Goal: Information Seeking & Learning: Learn about a topic

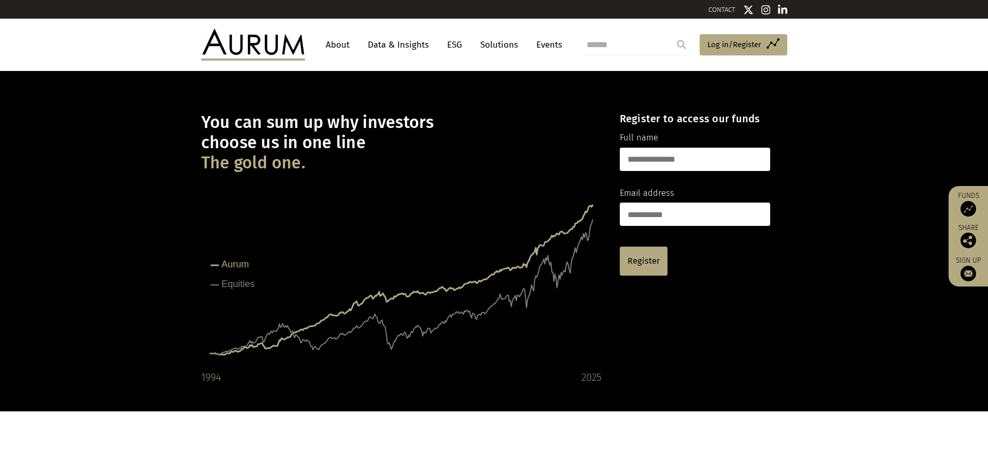
click at [335, 39] on link "About" at bounding box center [337, 44] width 34 height 19
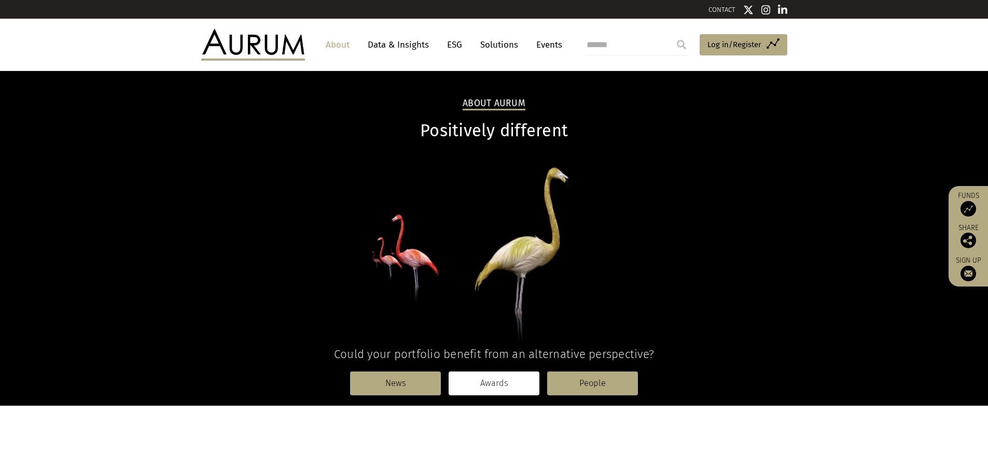
click at [492, 378] on link "Awards" at bounding box center [493, 384] width 91 height 24
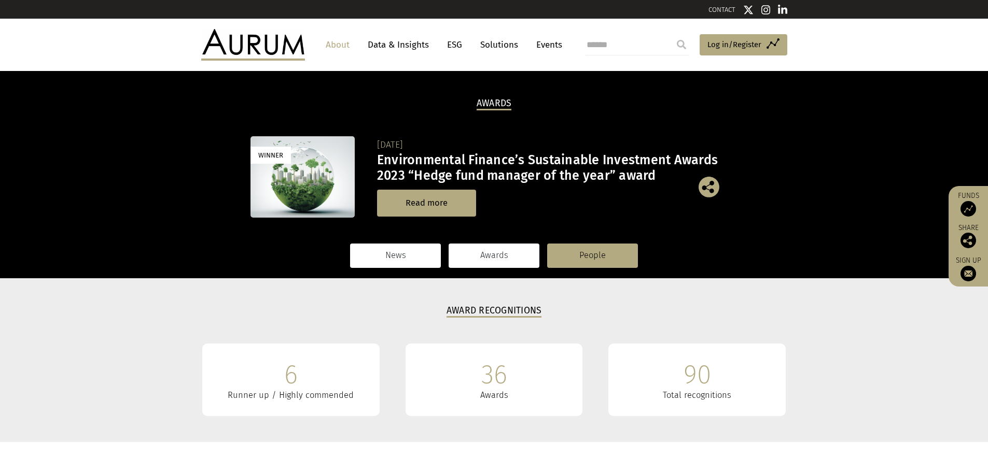
click at [399, 253] on link "News" at bounding box center [395, 256] width 91 height 24
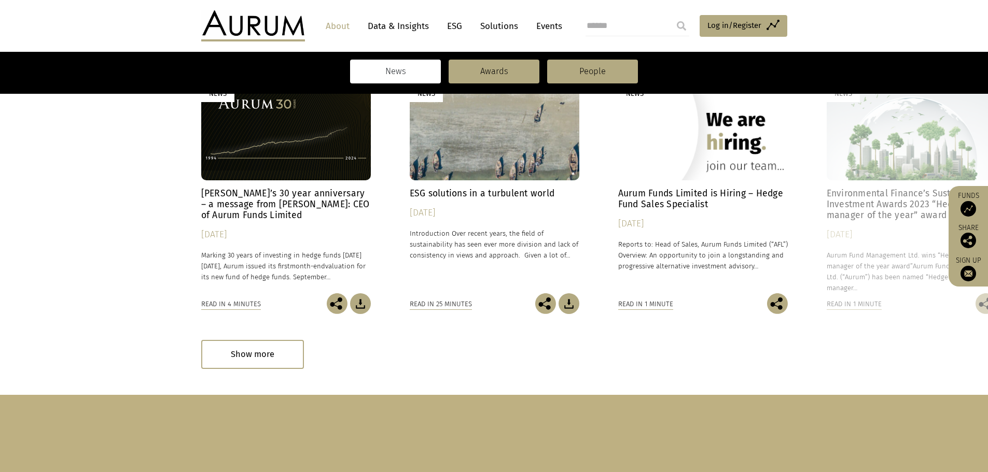
scroll to position [259, 0]
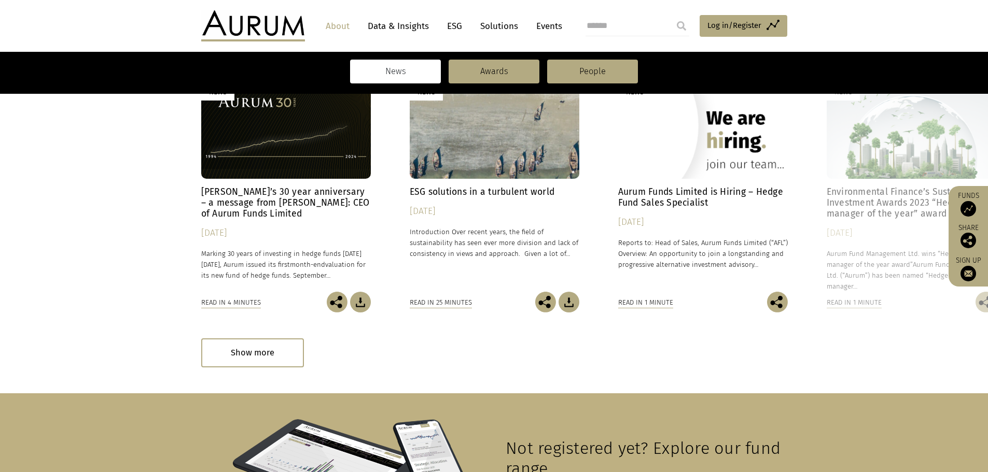
click at [848, 197] on h4 "Environmental Finance’s Sustainable Investment Awards 2023 “Hedge fund manager …" at bounding box center [911, 203] width 170 height 33
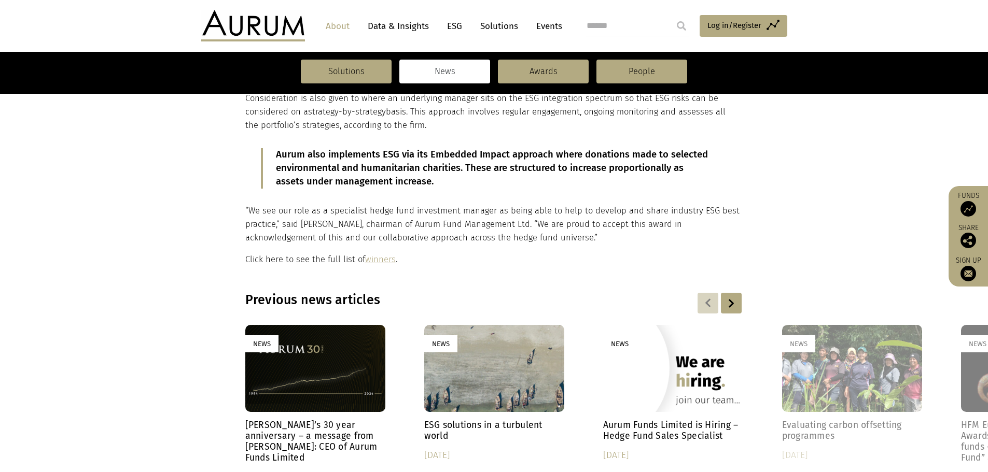
scroll to position [415, 0]
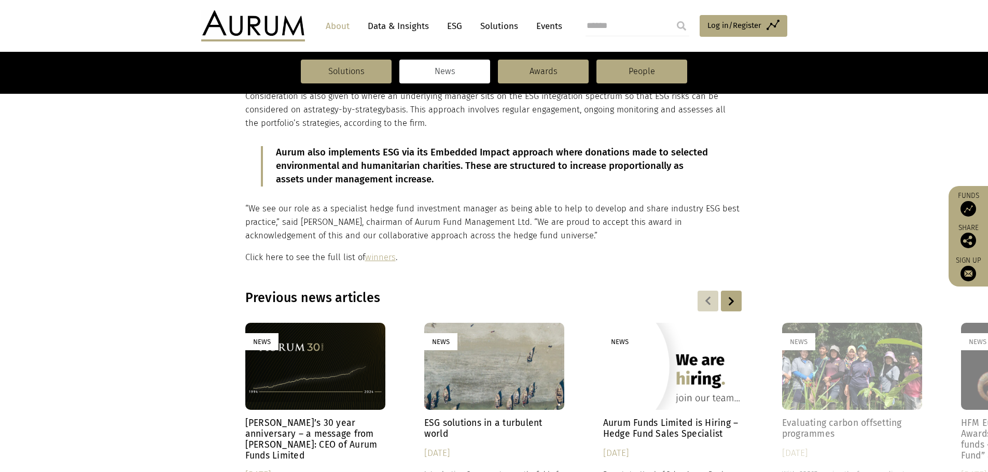
click at [724, 298] on div at bounding box center [731, 301] width 21 height 21
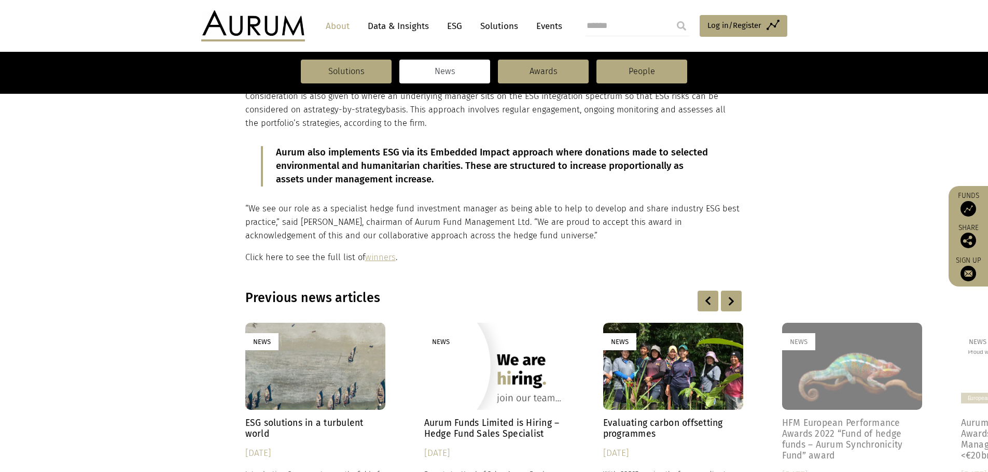
click at [725, 298] on div at bounding box center [731, 301] width 21 height 21
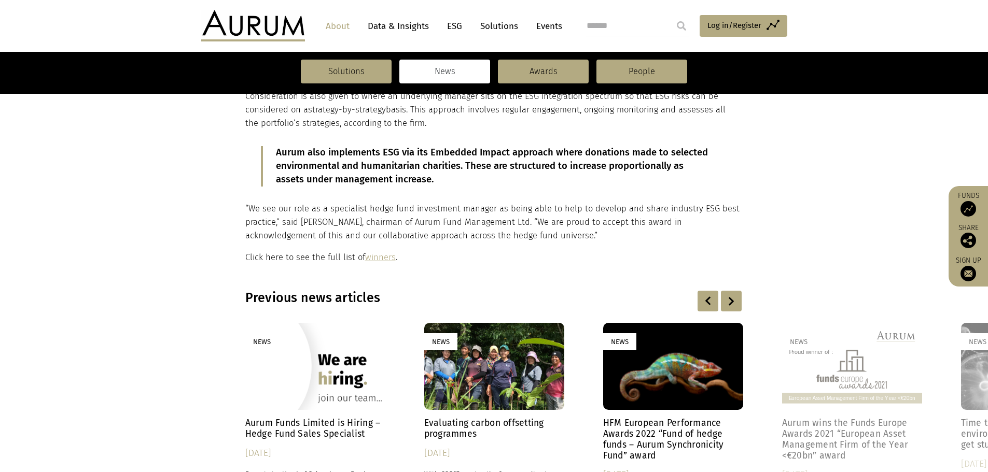
drag, startPoint x: 669, startPoint y: 404, endPoint x: 675, endPoint y: 396, distance: 10.4
click at [673, 399] on div "News" at bounding box center [673, 367] width 140 height 88
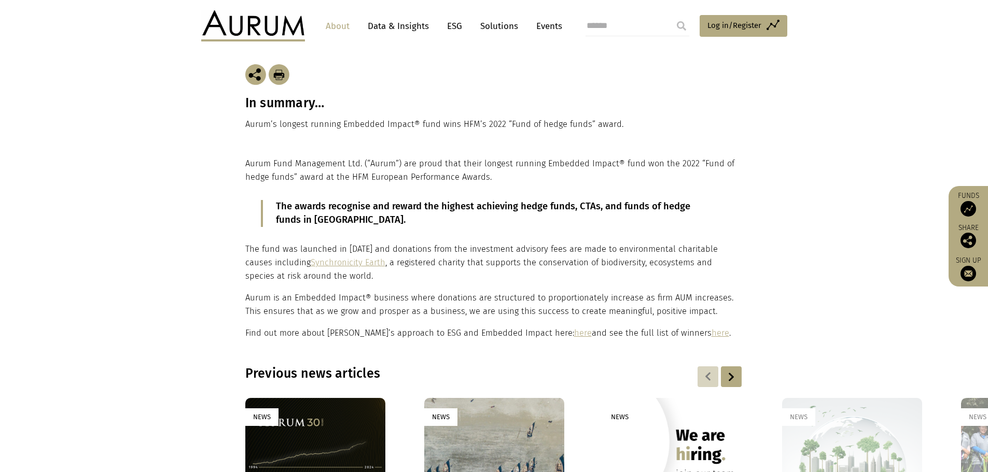
scroll to position [259, 0]
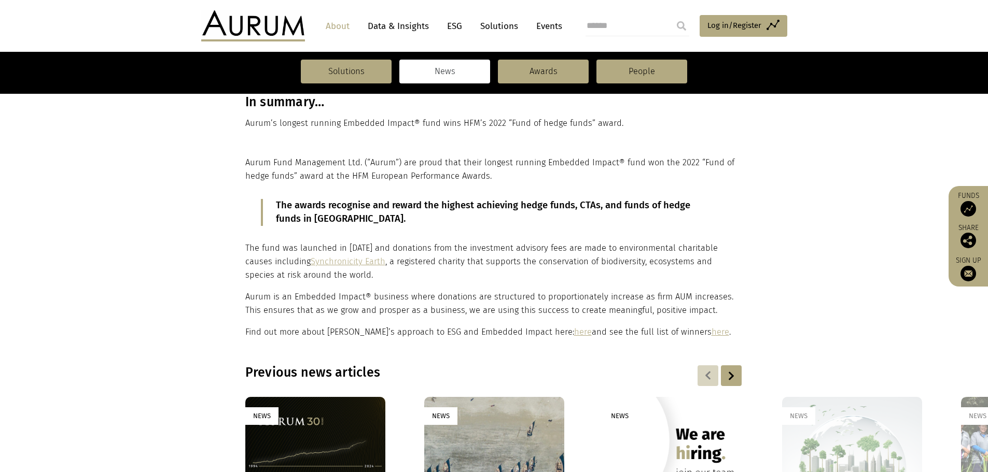
click at [729, 375] on div at bounding box center [731, 375] width 21 height 21
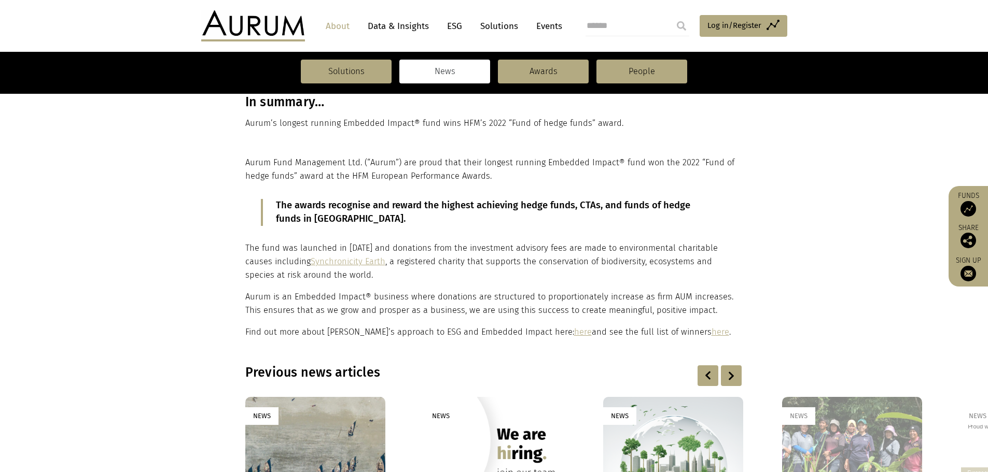
click at [729, 375] on div at bounding box center [731, 375] width 21 height 21
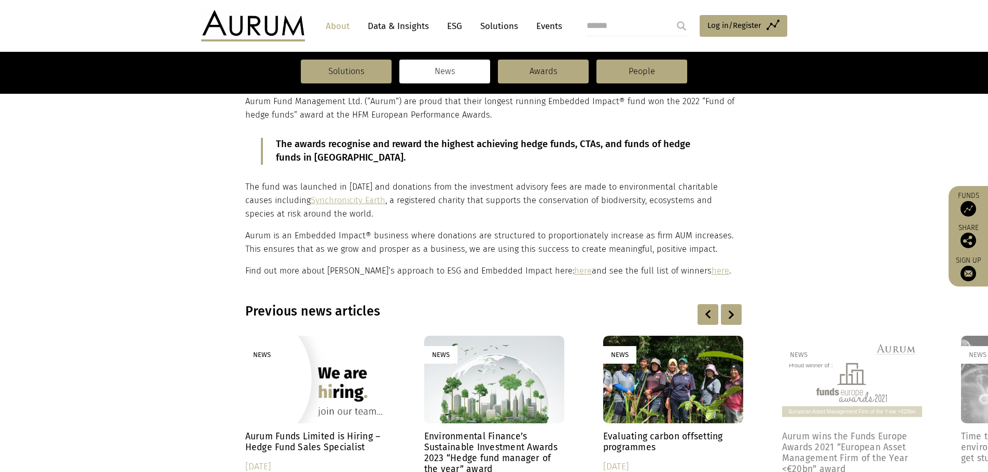
scroll to position [415, 0]
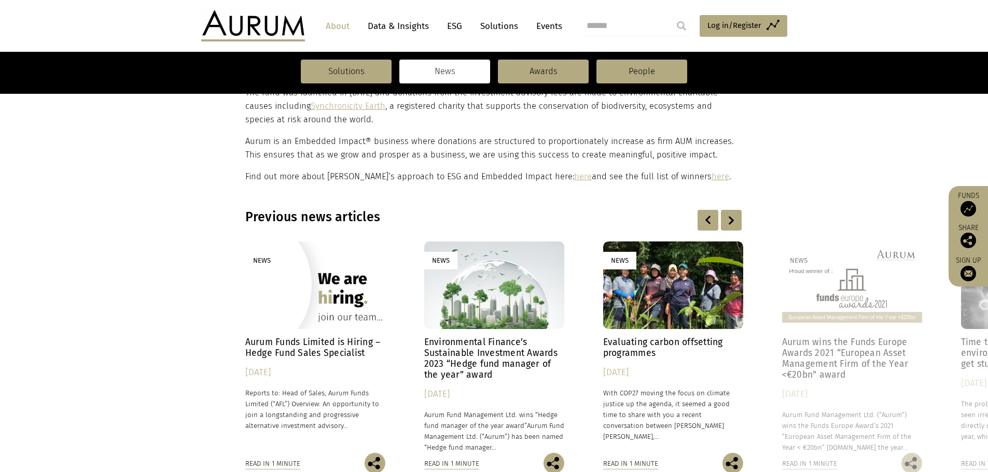
click at [727, 220] on div at bounding box center [731, 220] width 21 height 21
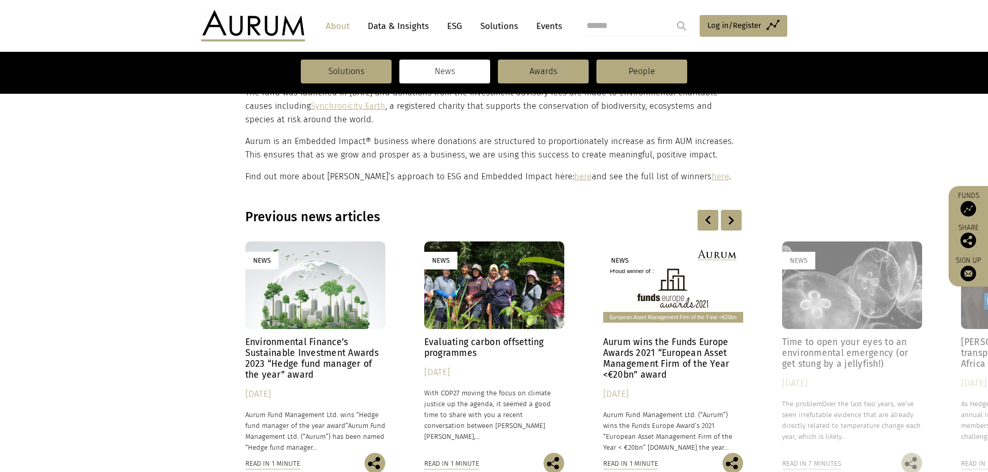
click at [728, 220] on div at bounding box center [731, 220] width 21 height 21
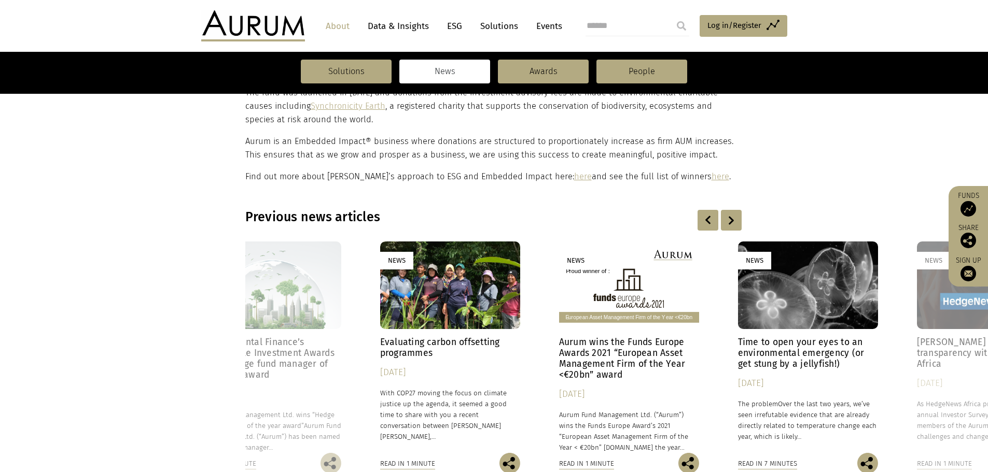
click at [728, 220] on div at bounding box center [731, 220] width 21 height 21
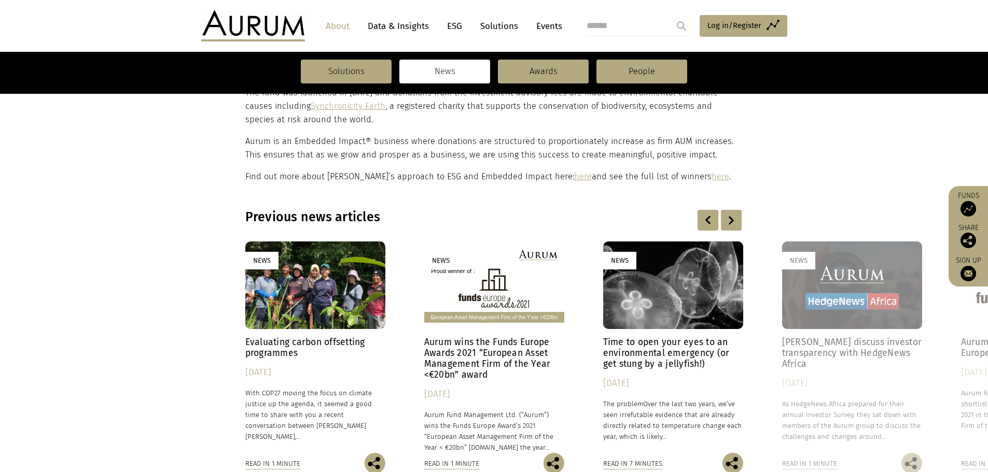
click at [728, 220] on div at bounding box center [731, 220] width 21 height 21
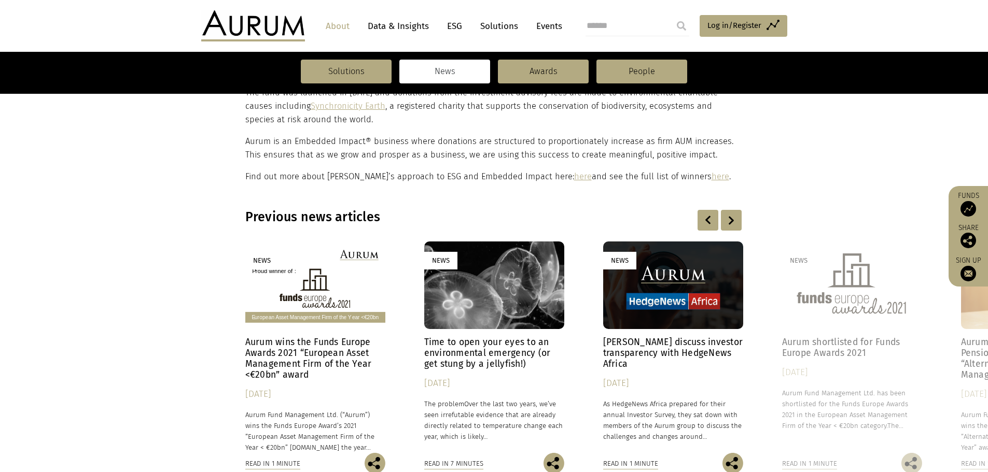
click at [728, 219] on div at bounding box center [731, 220] width 21 height 21
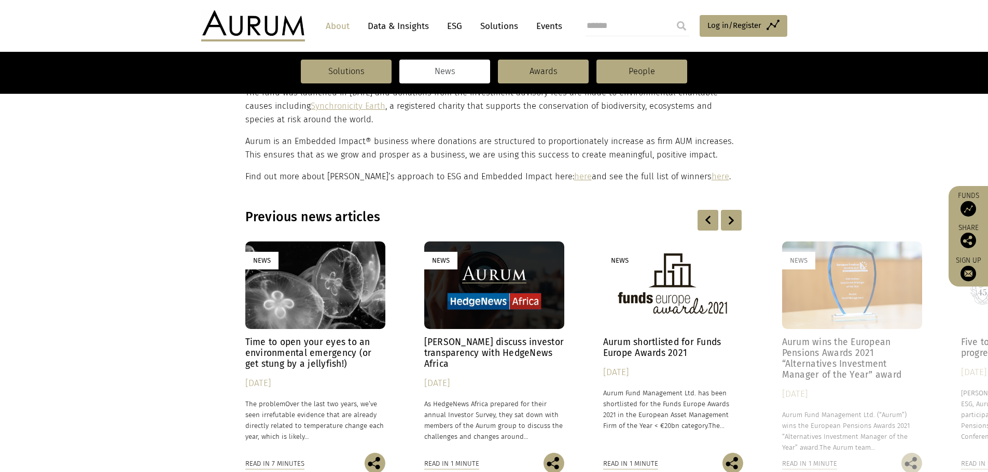
click at [728, 219] on div at bounding box center [731, 220] width 21 height 21
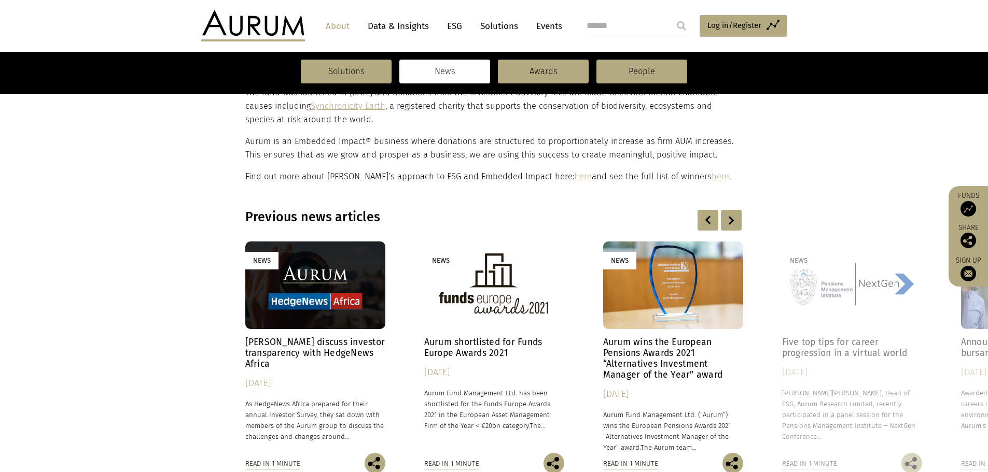
click at [694, 366] on h4 "Aurum wins the European Pensions Awards 2021 “Alternatives Investment Manager o…" at bounding box center [673, 359] width 140 height 44
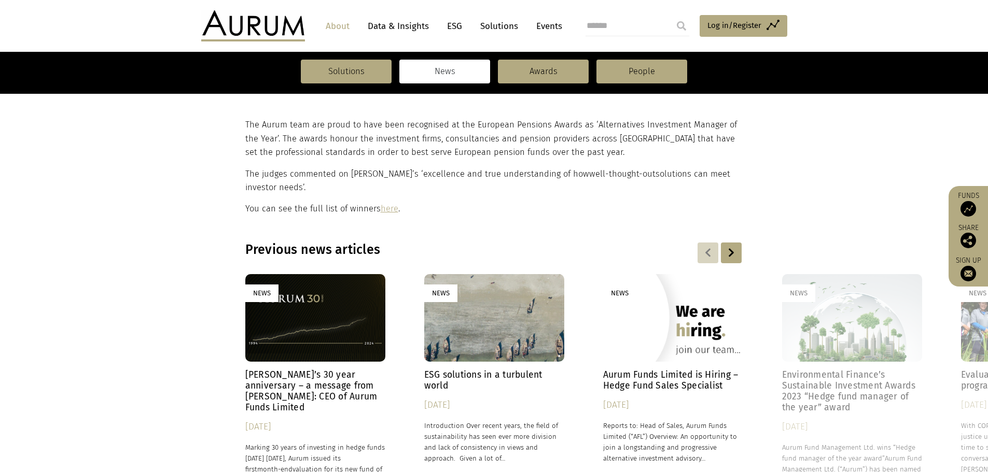
scroll to position [311, 0]
click at [735, 250] on div at bounding box center [731, 252] width 21 height 21
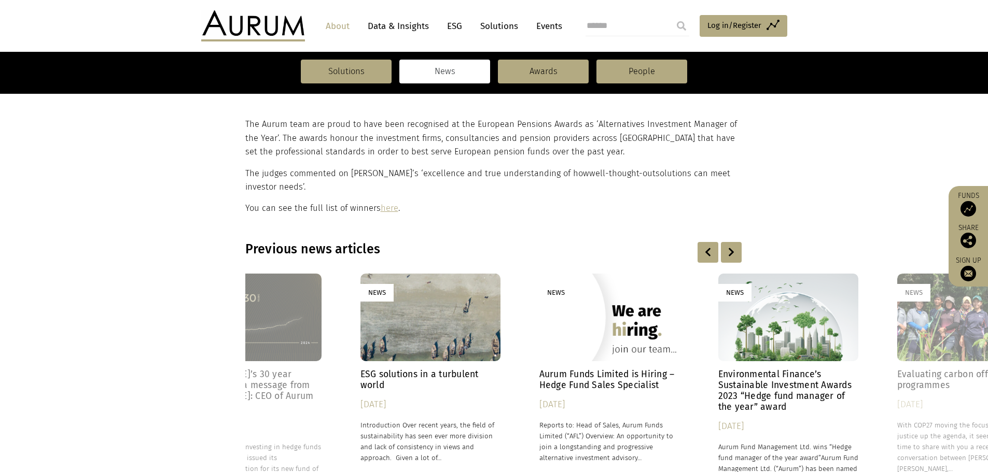
click at [730, 248] on div at bounding box center [731, 252] width 21 height 21
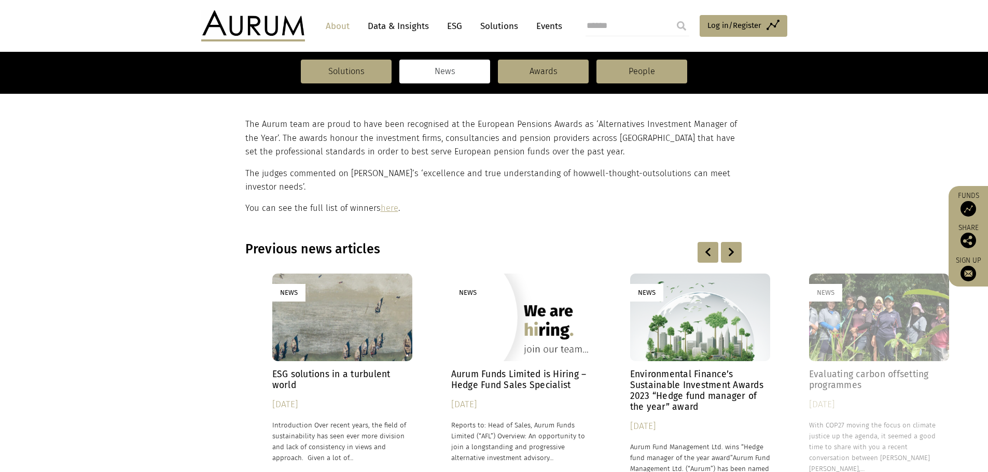
click at [730, 248] on div at bounding box center [731, 252] width 21 height 21
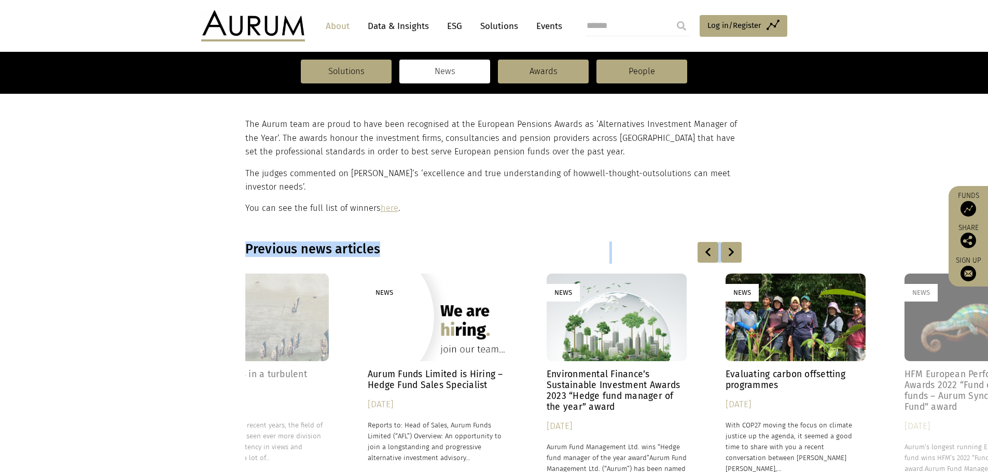
click at [730, 248] on div at bounding box center [731, 252] width 21 height 21
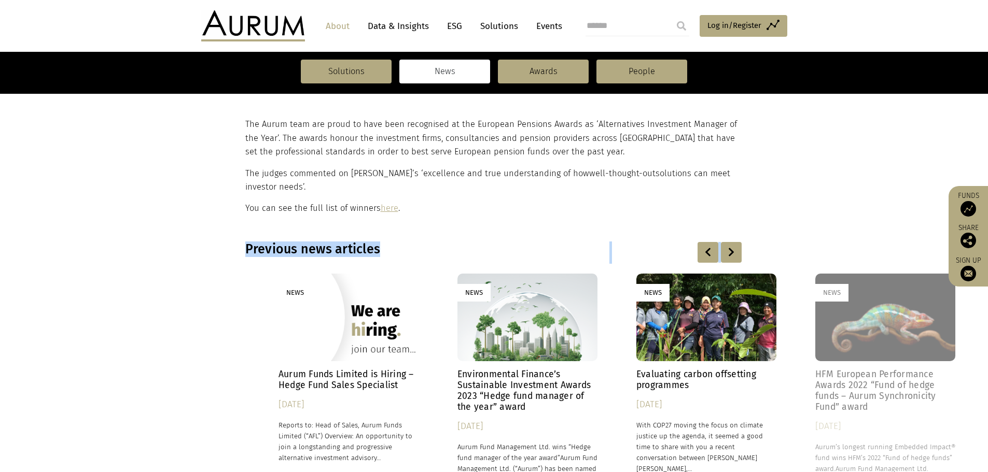
click at [730, 248] on div at bounding box center [731, 252] width 21 height 21
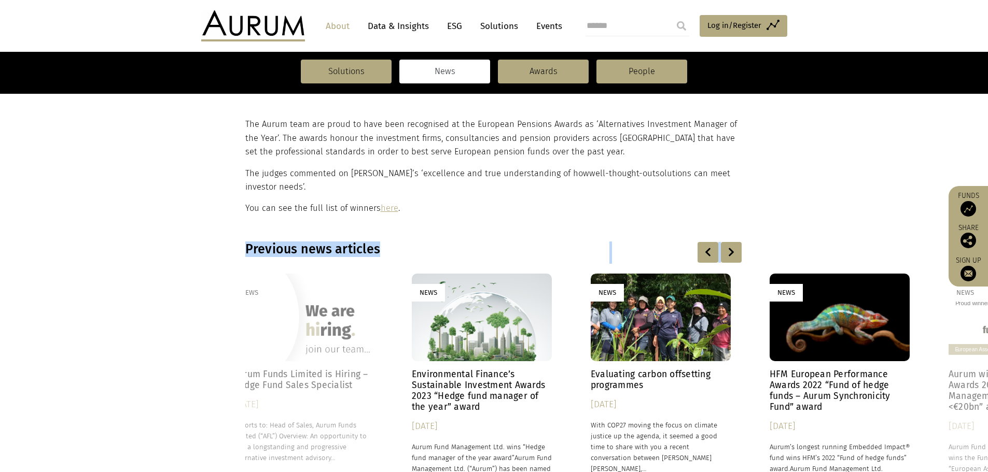
click at [730, 248] on div at bounding box center [731, 252] width 21 height 21
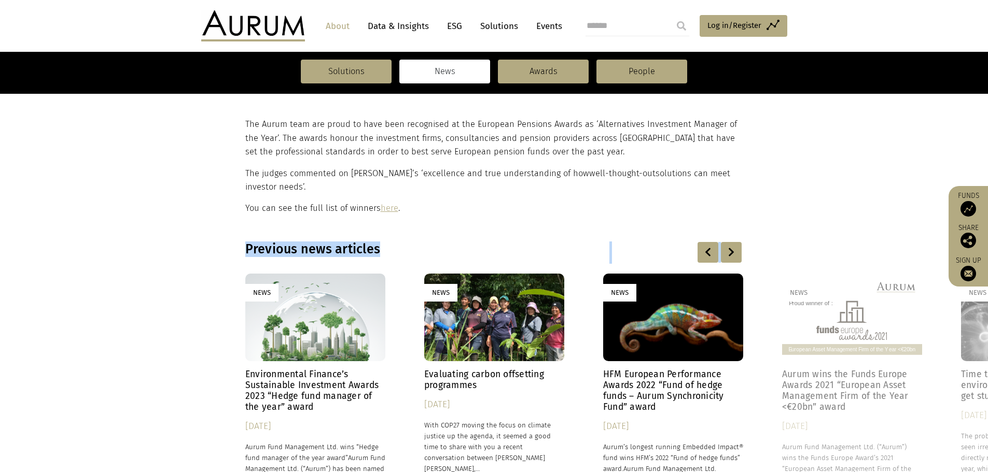
click at [730, 248] on div at bounding box center [731, 252] width 21 height 21
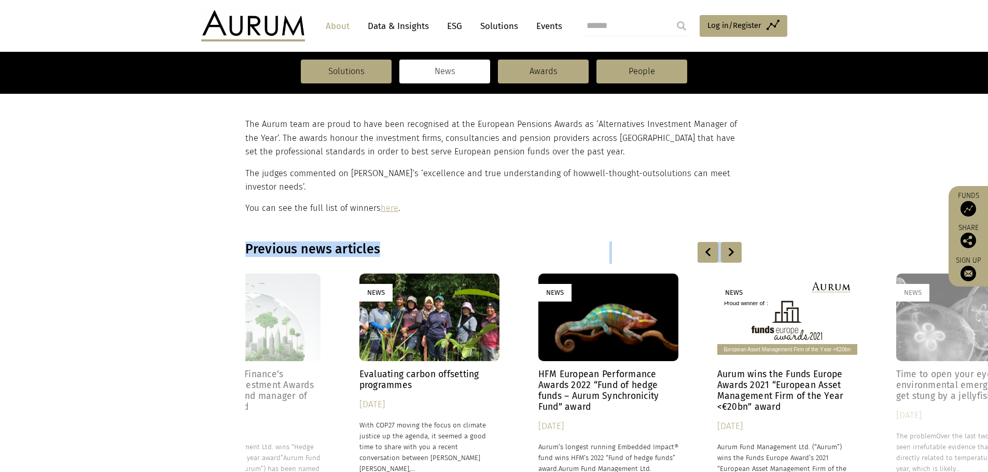
click at [730, 248] on div at bounding box center [731, 252] width 21 height 21
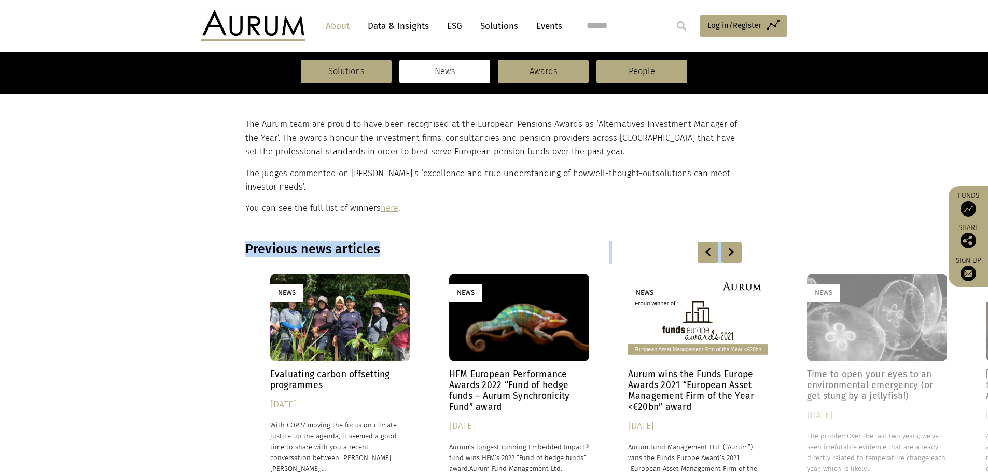
click at [730, 248] on div at bounding box center [731, 252] width 21 height 21
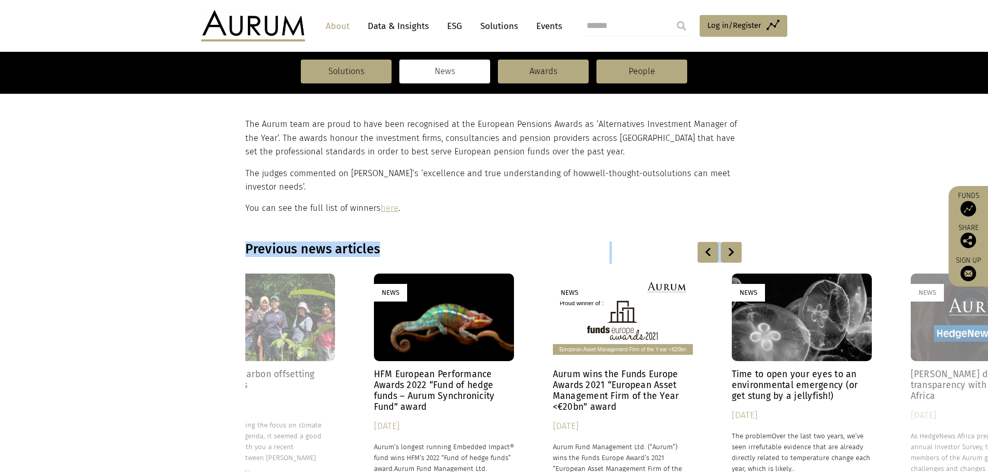
click at [730, 248] on div at bounding box center [731, 252] width 21 height 21
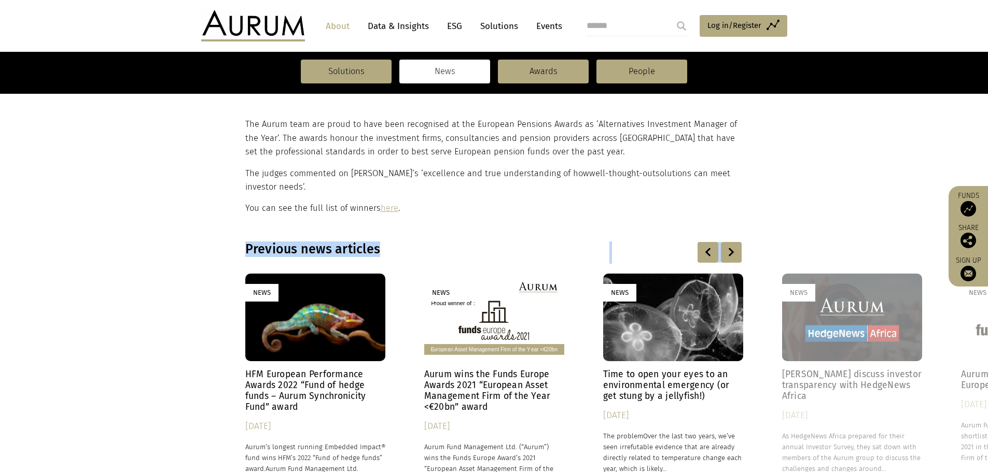
click at [730, 248] on div at bounding box center [731, 252] width 21 height 21
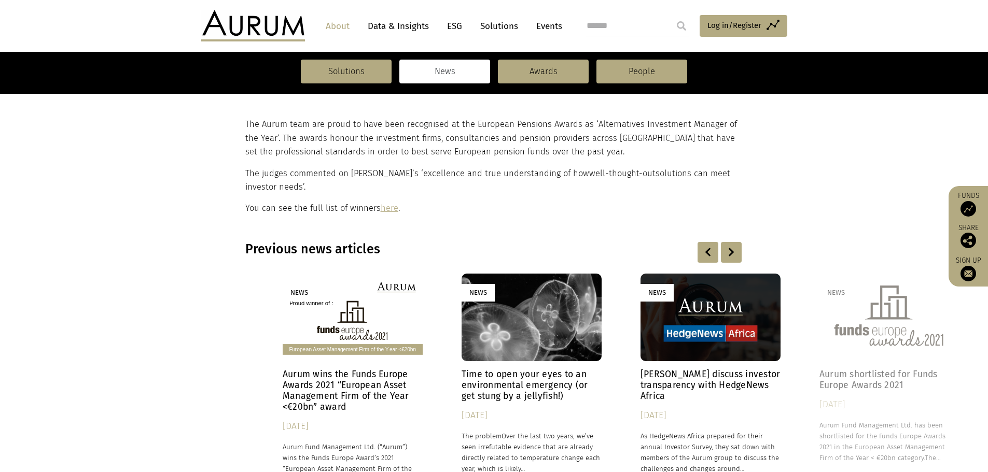
click at [730, 248] on div at bounding box center [731, 252] width 21 height 21
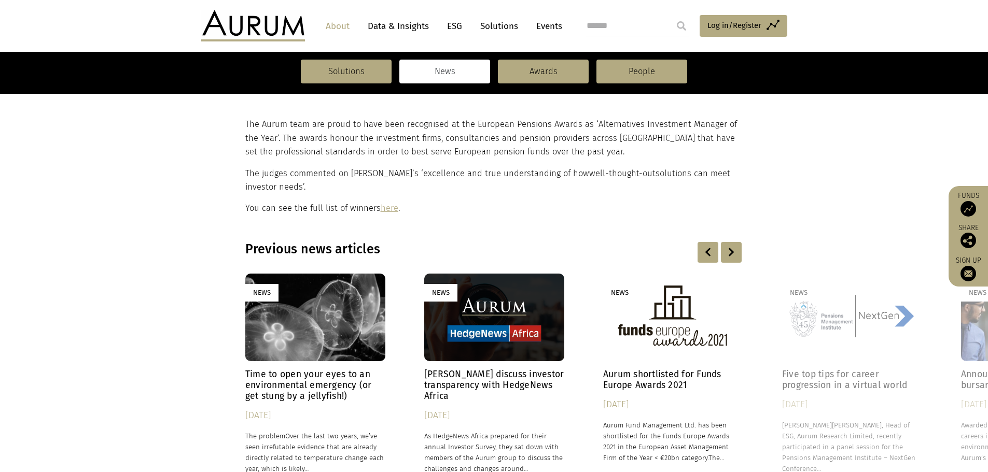
click at [730, 248] on div at bounding box center [731, 252] width 21 height 21
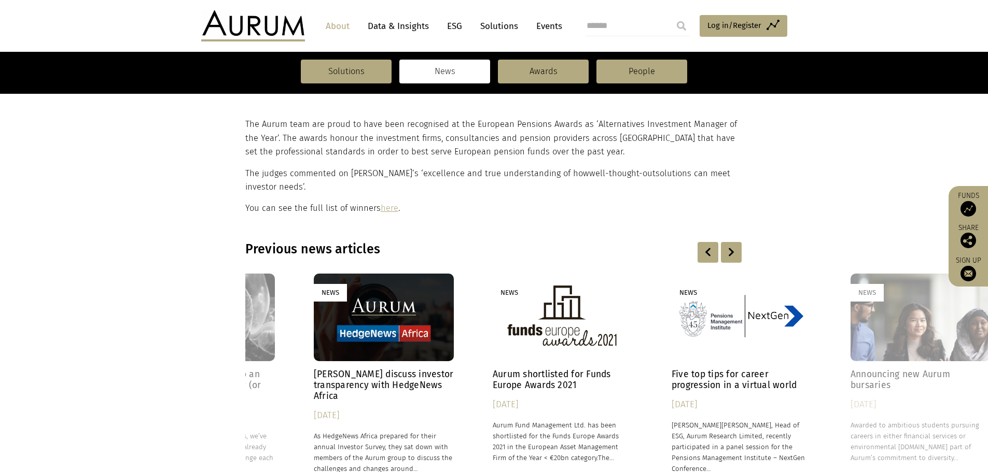
click at [730, 248] on div at bounding box center [731, 252] width 21 height 21
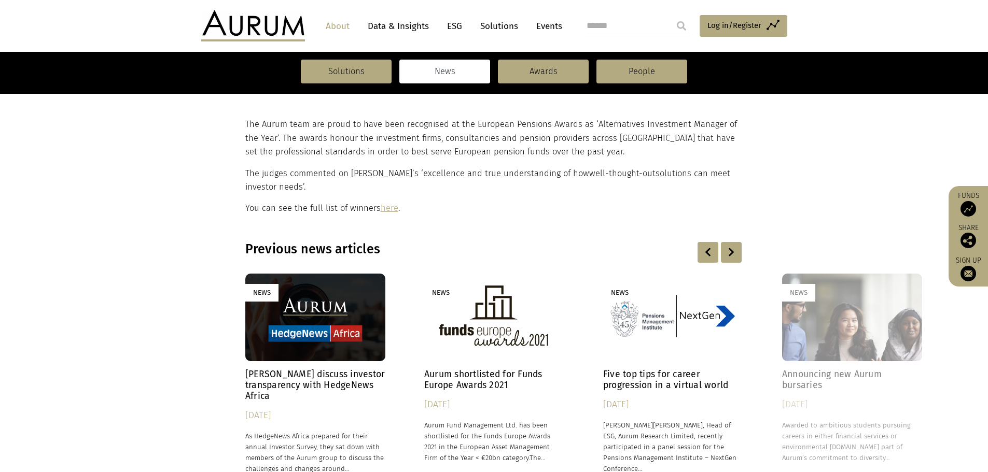
click at [730, 248] on div at bounding box center [731, 252] width 21 height 21
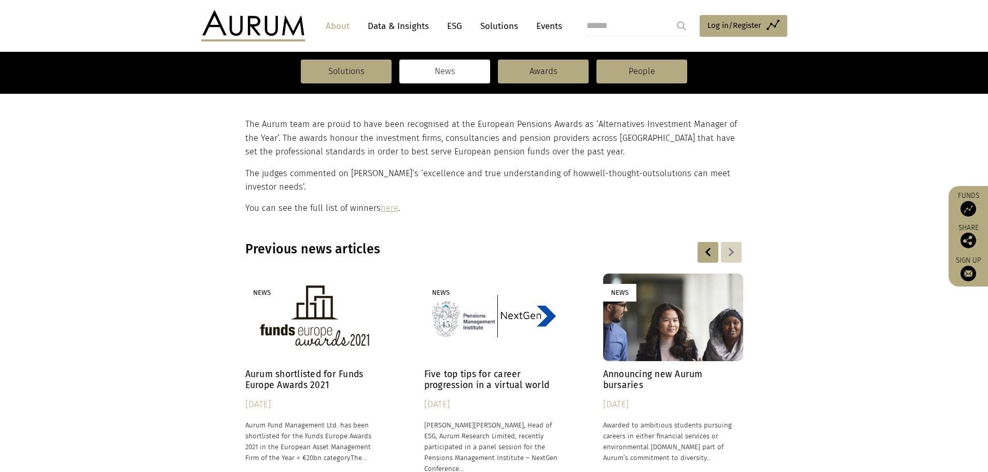
click at [730, 248] on div at bounding box center [731, 252] width 21 height 21
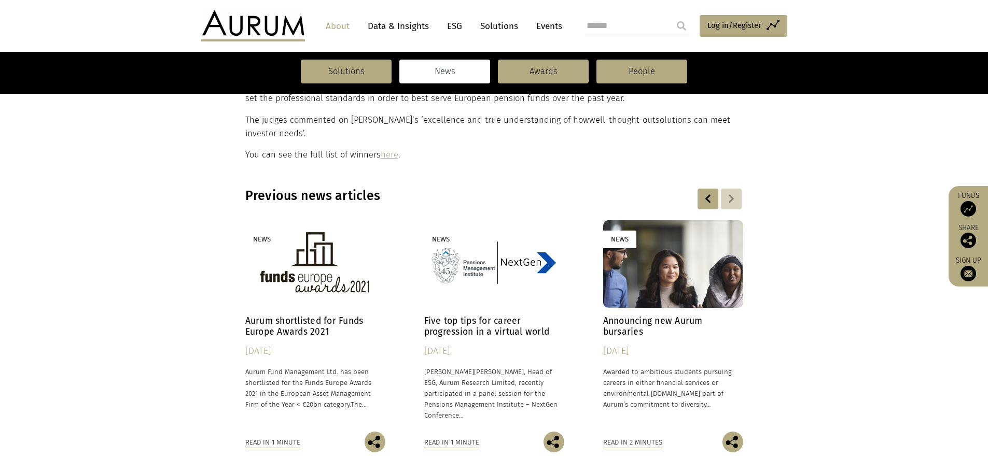
scroll to position [467, 0]
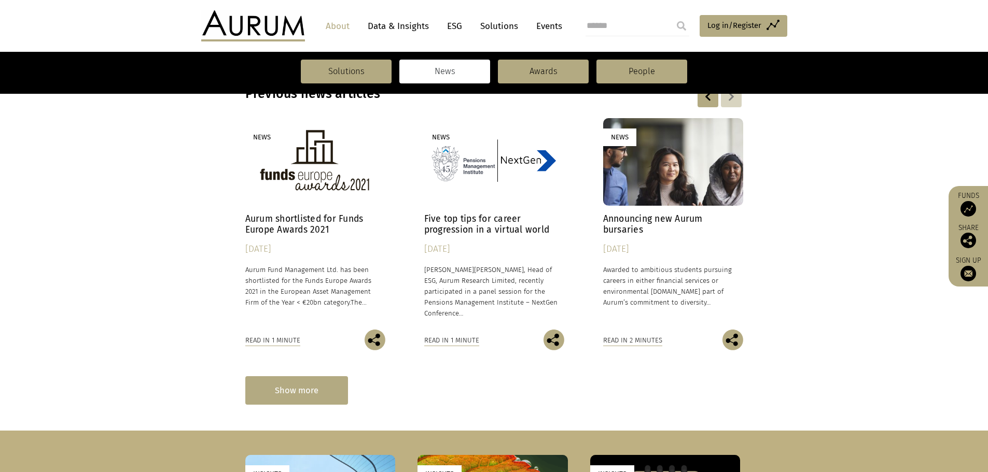
click at [284, 396] on div "Show more" at bounding box center [296, 390] width 103 height 29
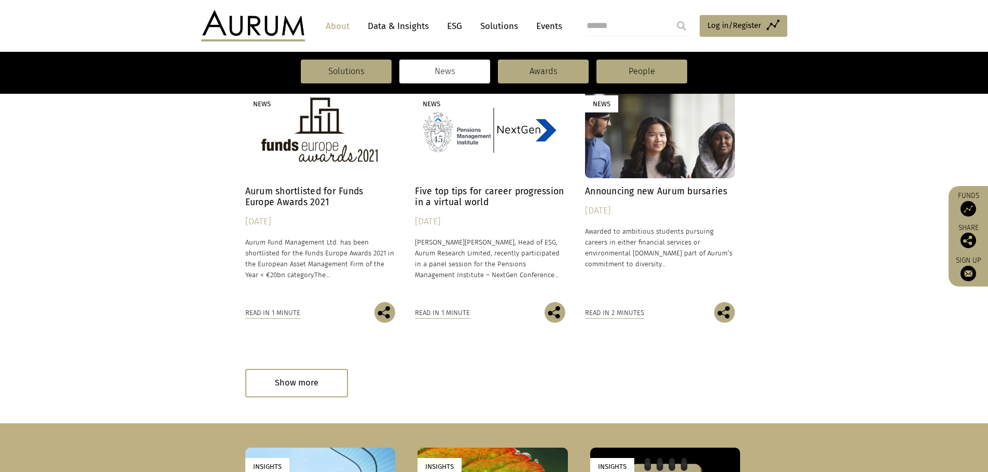
scroll to position [1244, 0]
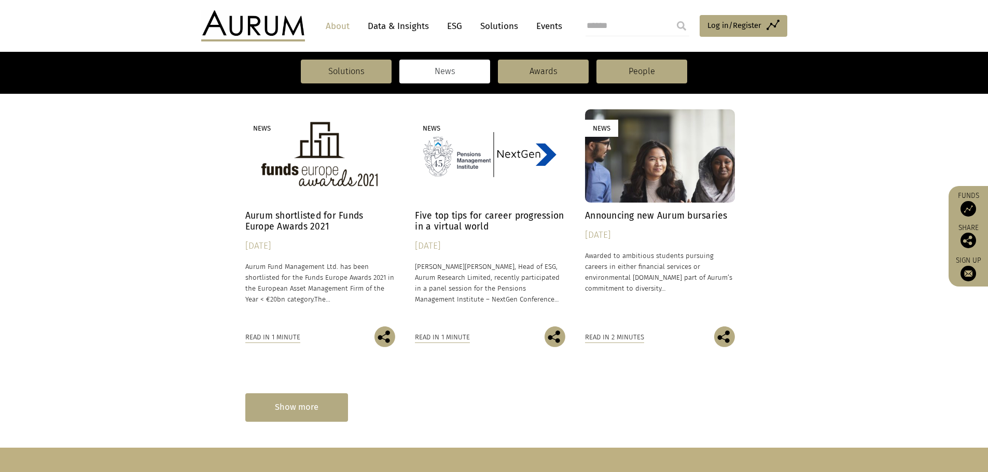
click at [287, 397] on div "Show more" at bounding box center [296, 407] width 103 height 29
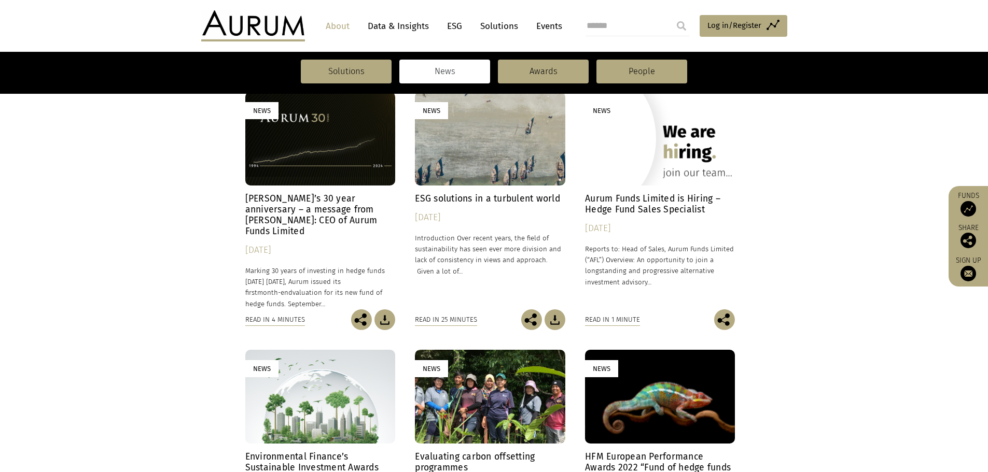
scroll to position [352, 0]
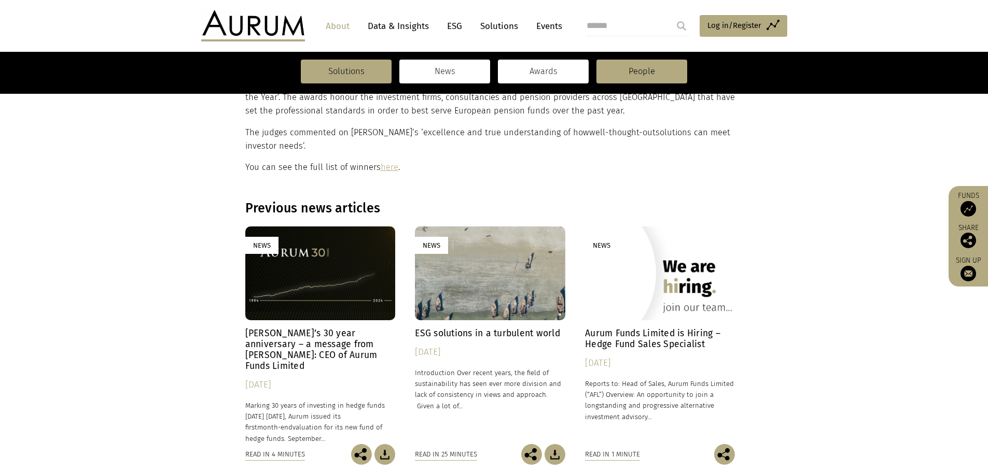
click at [537, 69] on link "Awards" at bounding box center [543, 72] width 91 height 24
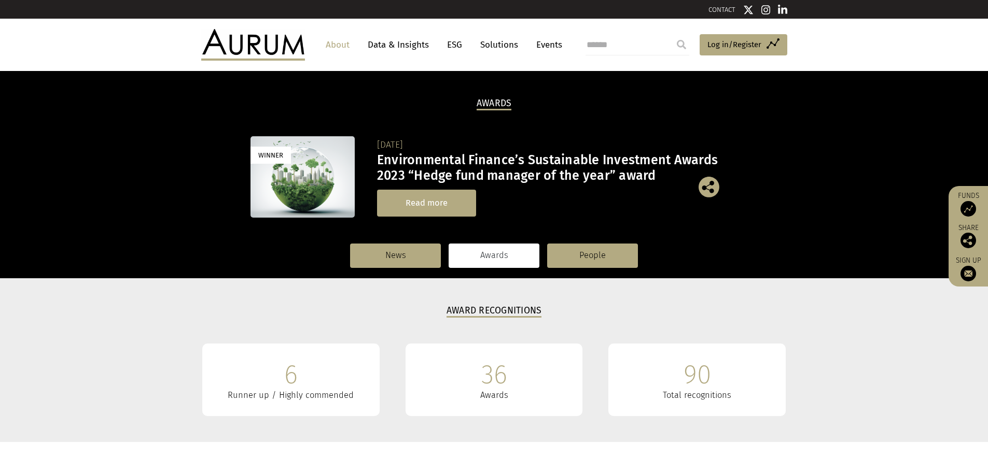
click at [419, 199] on link "Read more" at bounding box center [426, 203] width 99 height 26
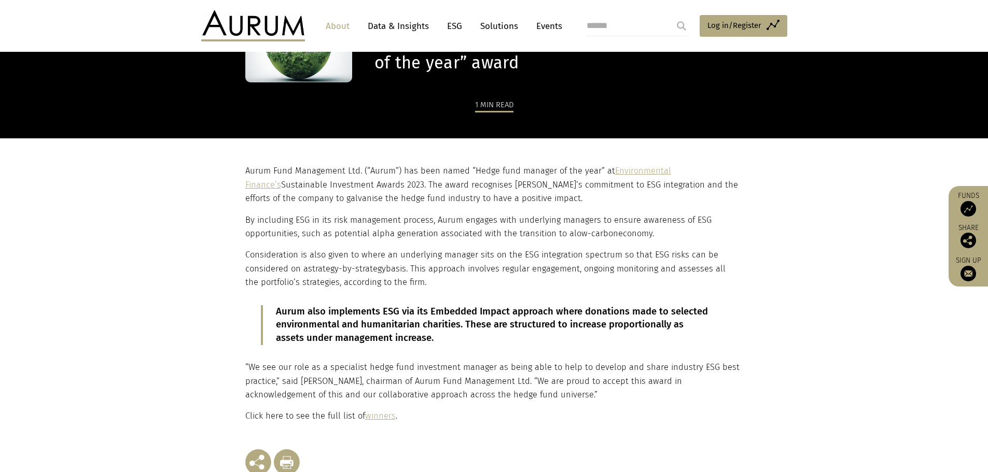
scroll to position [156, 0]
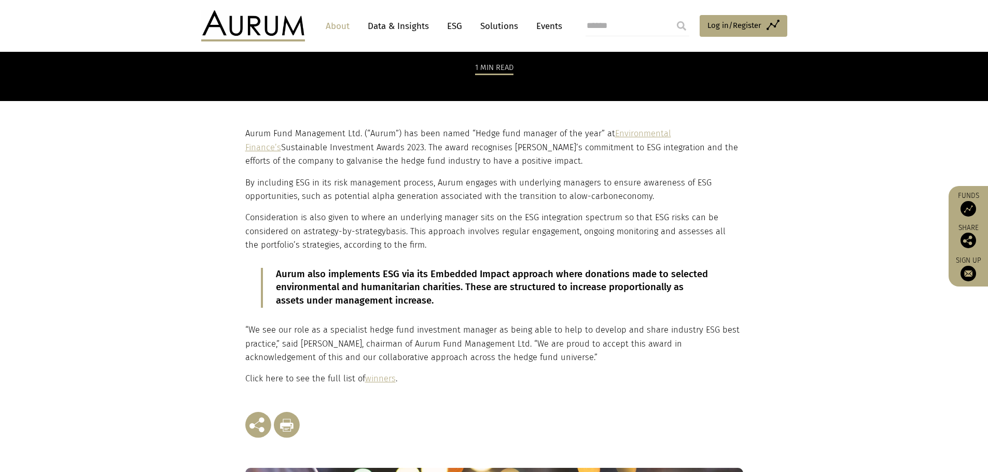
drag, startPoint x: 421, startPoint y: 201, endPoint x: 481, endPoint y: 242, distance: 71.9
click at [481, 242] on div "Aurum Fund Management Ltd. (“Aurum”) has been named “Hedge fund manager of the …" at bounding box center [492, 256] width 495 height 259
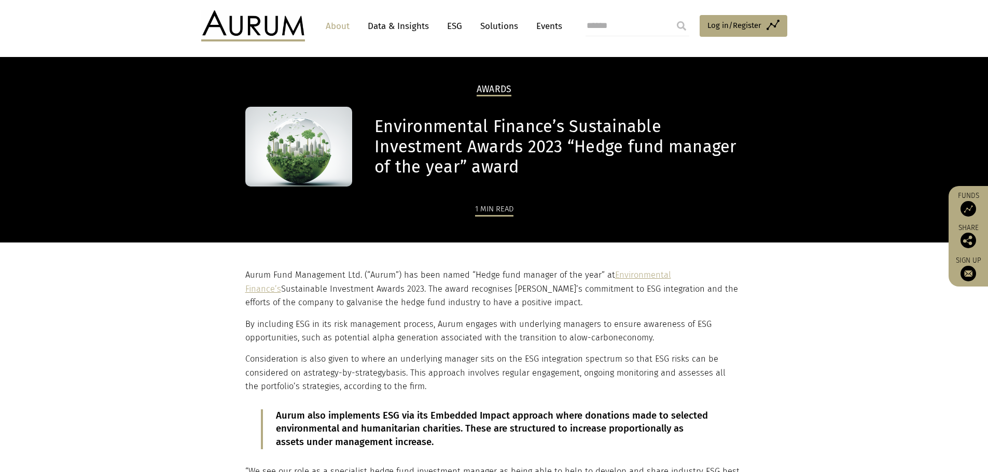
scroll to position [0, 0]
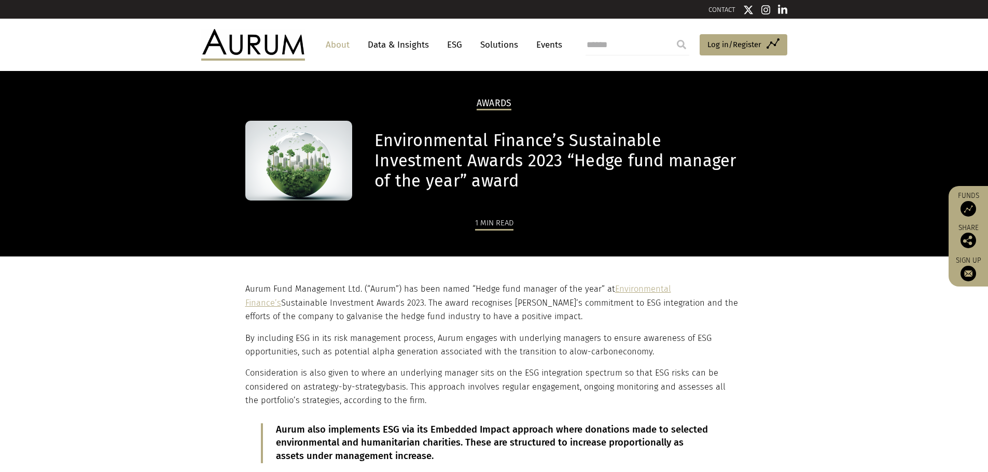
click at [400, 45] on link "Data & Insights" at bounding box center [398, 44] width 72 height 19
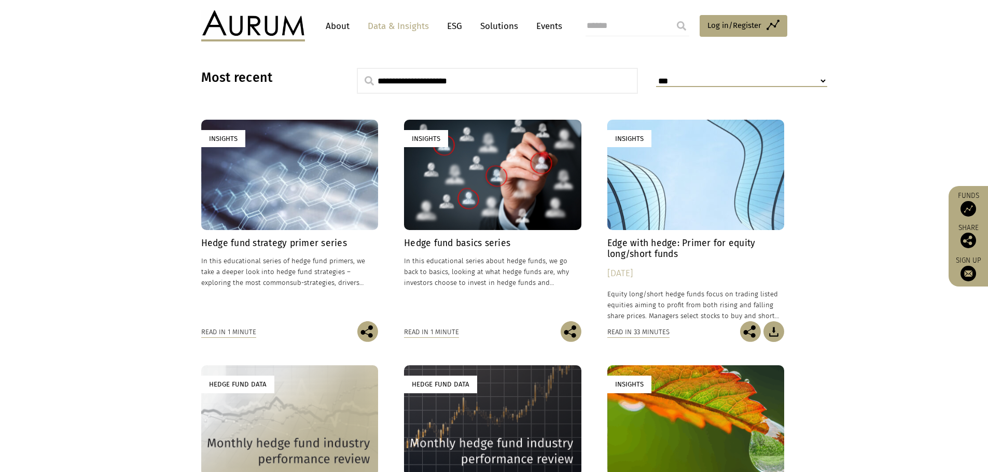
scroll to position [104, 0]
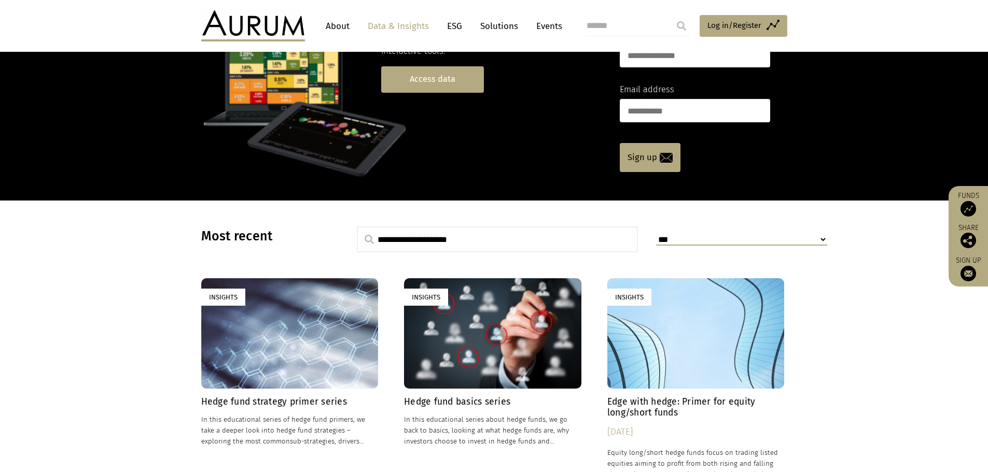
click at [449, 78] on link "Access data" at bounding box center [432, 79] width 103 height 26
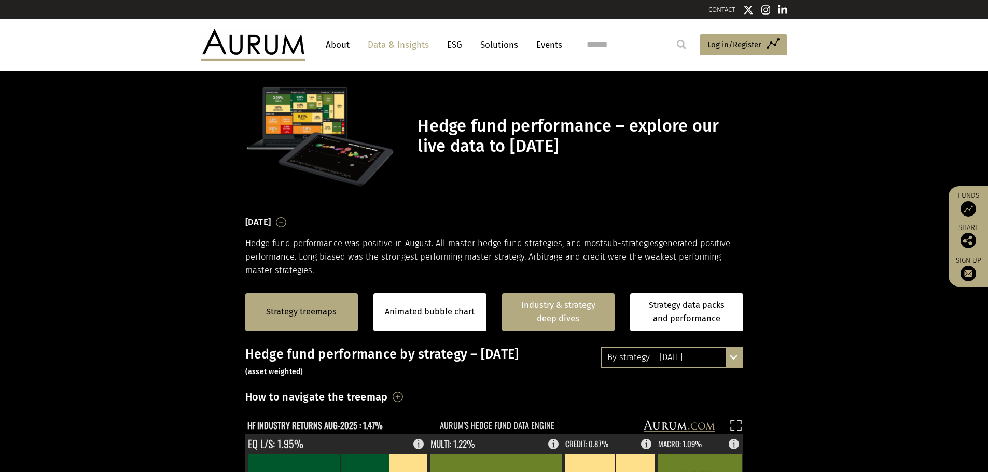
click at [556, 309] on link "Industry & strategy deep dives" at bounding box center [558, 312] width 113 height 38
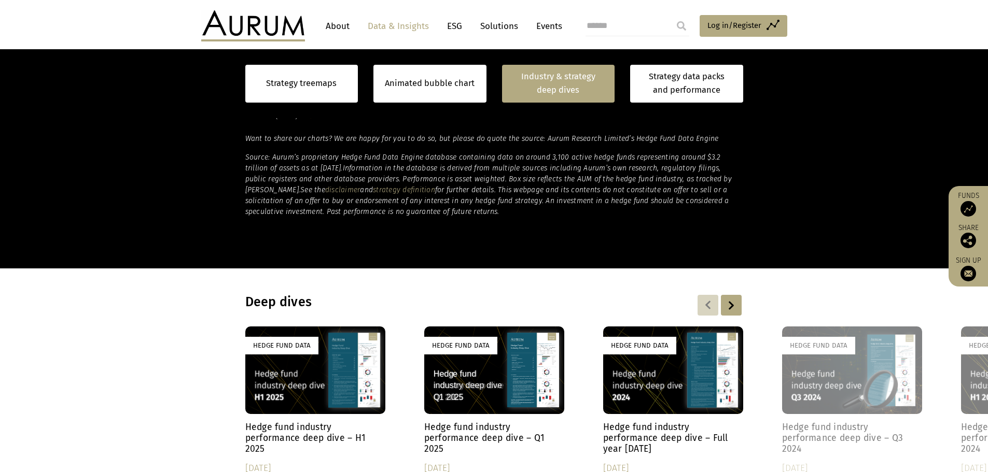
scroll to position [805, 0]
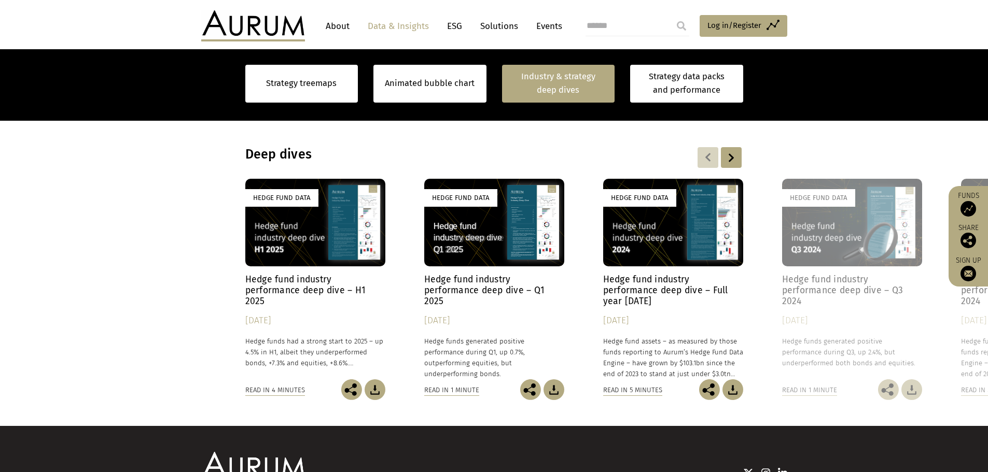
click at [729, 160] on div at bounding box center [731, 157] width 21 height 21
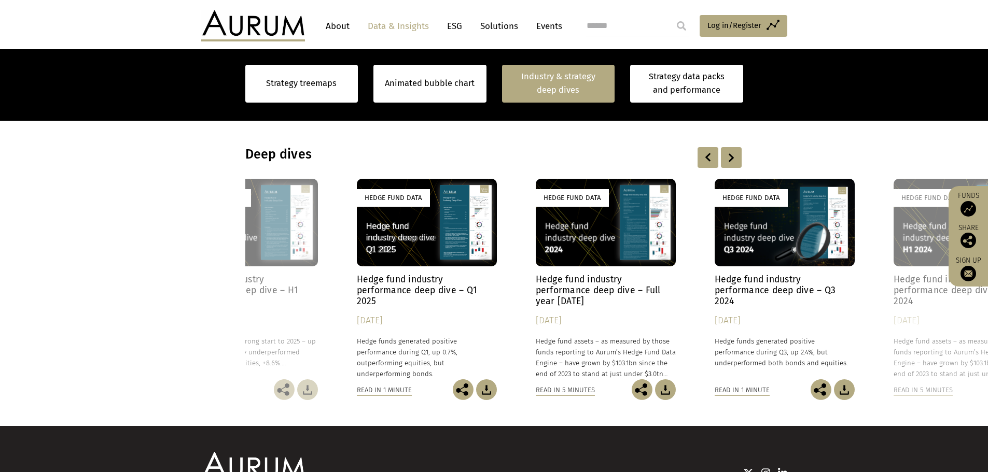
click at [730, 156] on div at bounding box center [731, 157] width 21 height 21
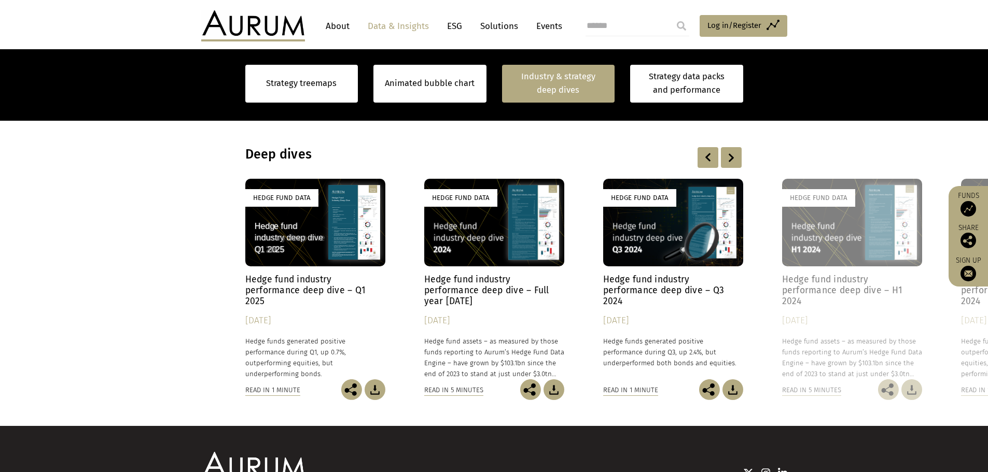
click at [730, 156] on div at bounding box center [731, 157] width 21 height 21
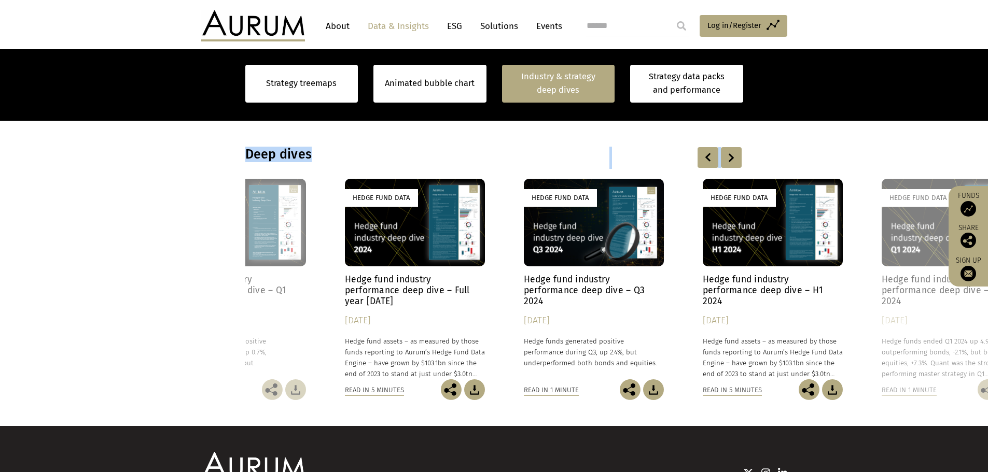
click at [730, 156] on div at bounding box center [731, 157] width 21 height 21
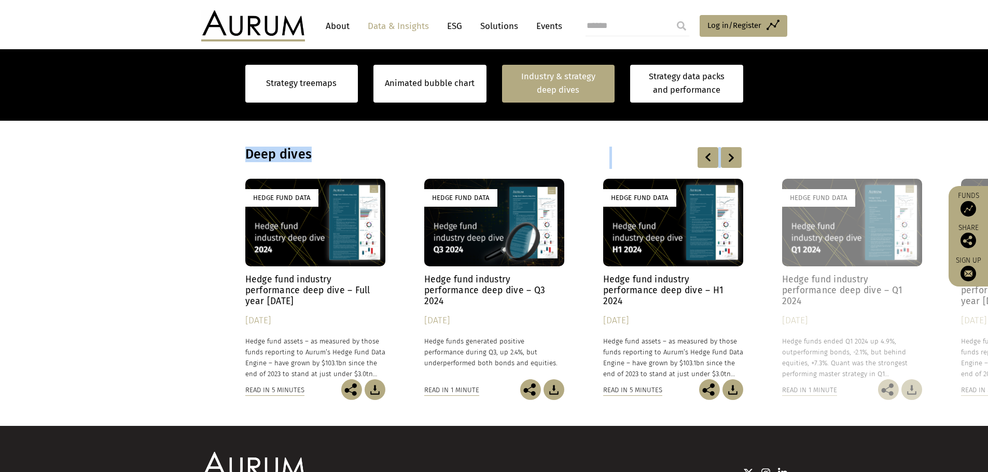
click at [730, 156] on div at bounding box center [731, 157] width 21 height 21
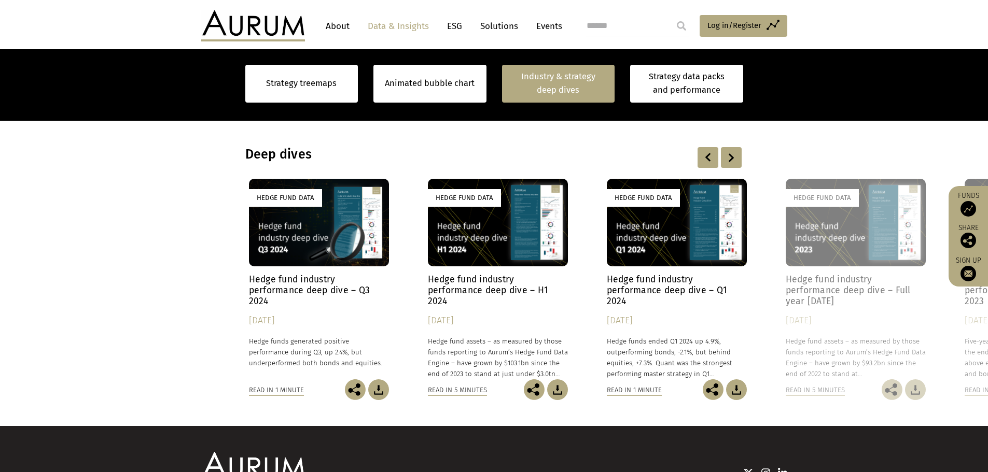
click at [730, 156] on div at bounding box center [731, 157] width 21 height 21
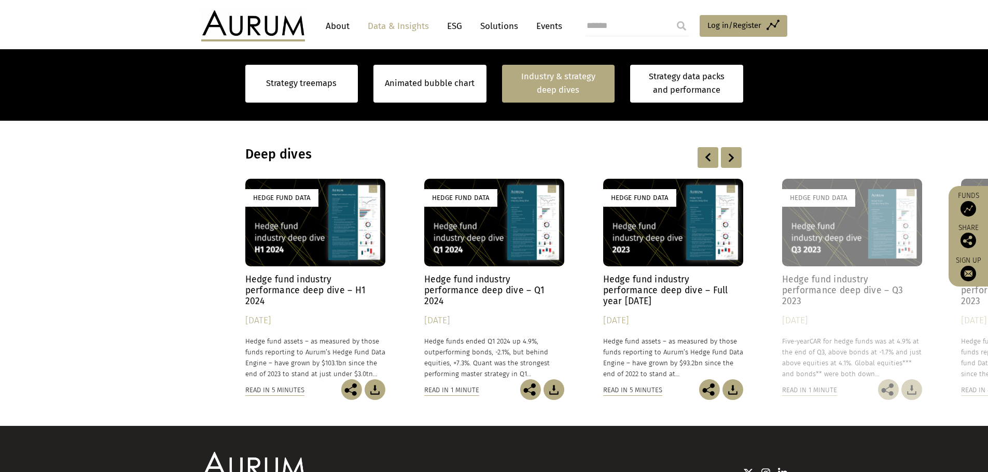
click at [730, 156] on div at bounding box center [731, 157] width 21 height 21
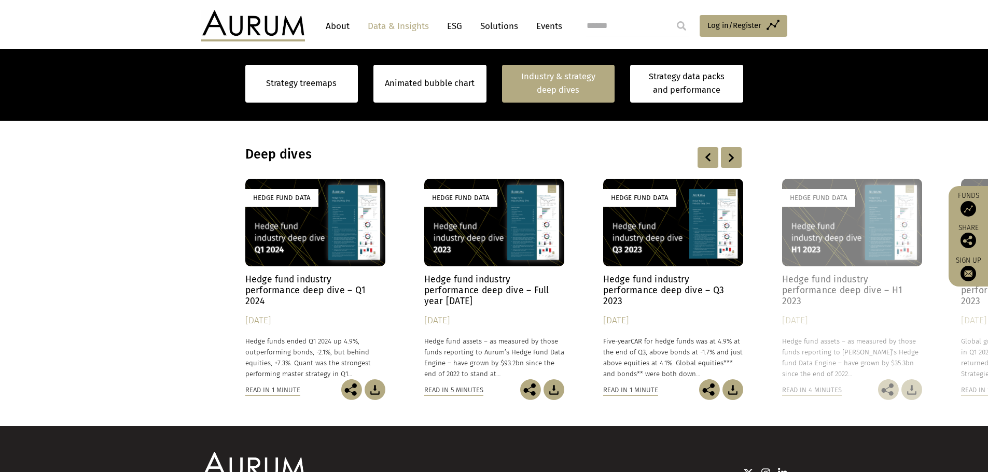
click at [730, 156] on div at bounding box center [731, 157] width 21 height 21
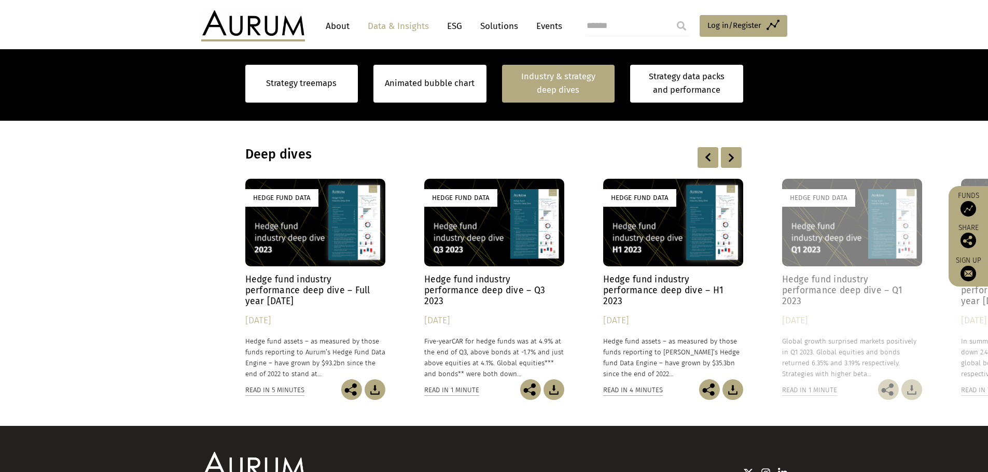
click at [730, 156] on div at bounding box center [731, 157] width 21 height 21
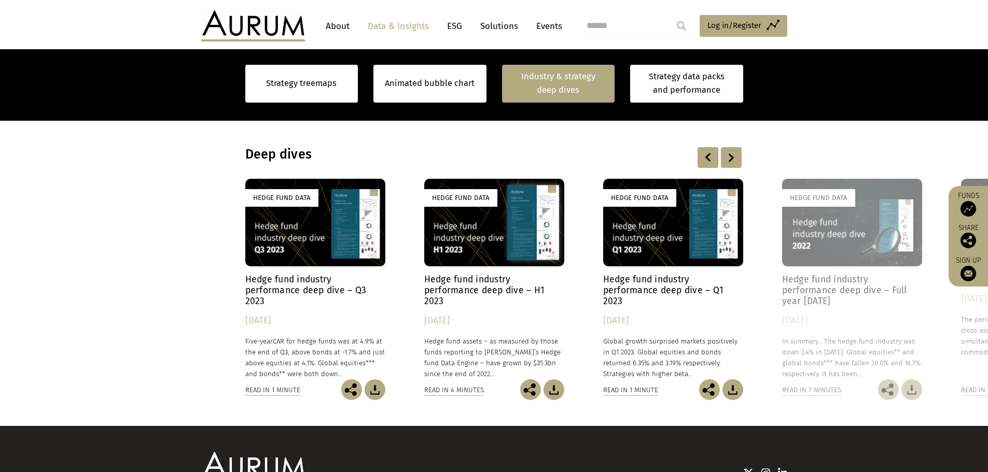
click at [730, 156] on div at bounding box center [731, 157] width 21 height 21
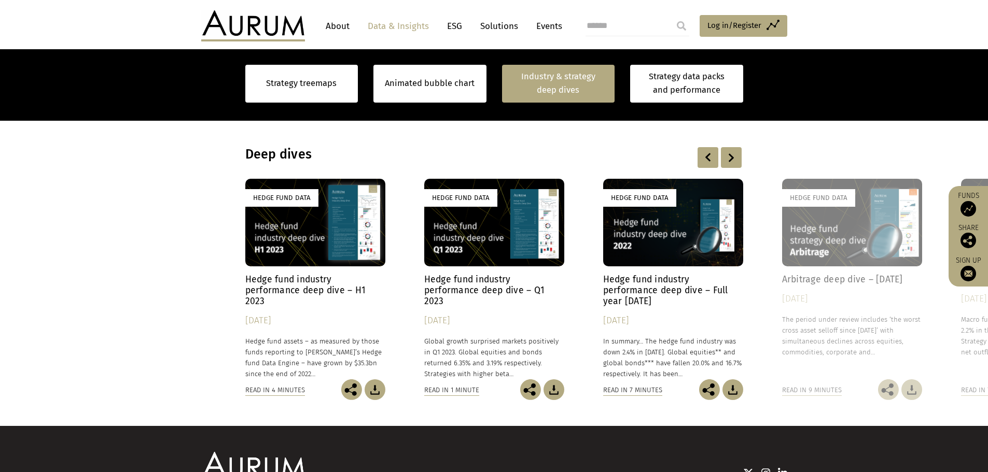
click at [730, 156] on div at bounding box center [731, 157] width 21 height 21
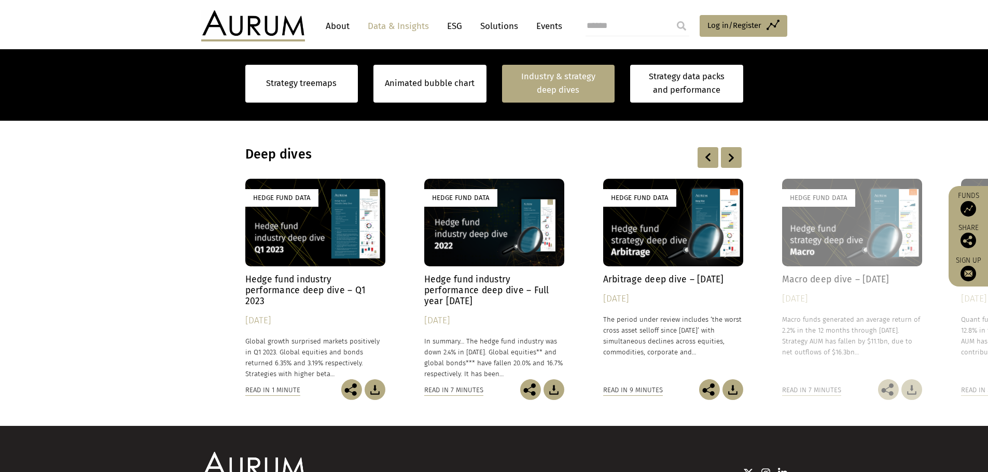
click at [730, 156] on div at bounding box center [731, 157] width 21 height 21
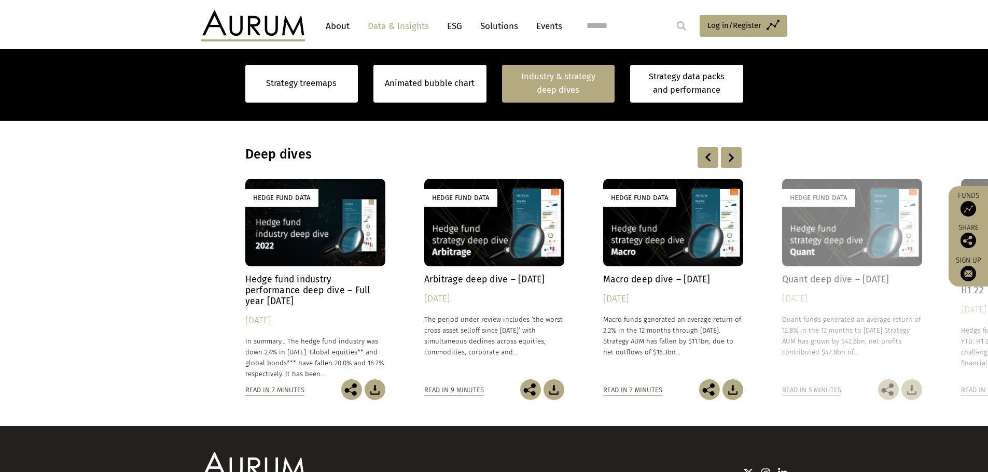
click at [730, 156] on div at bounding box center [731, 157] width 21 height 21
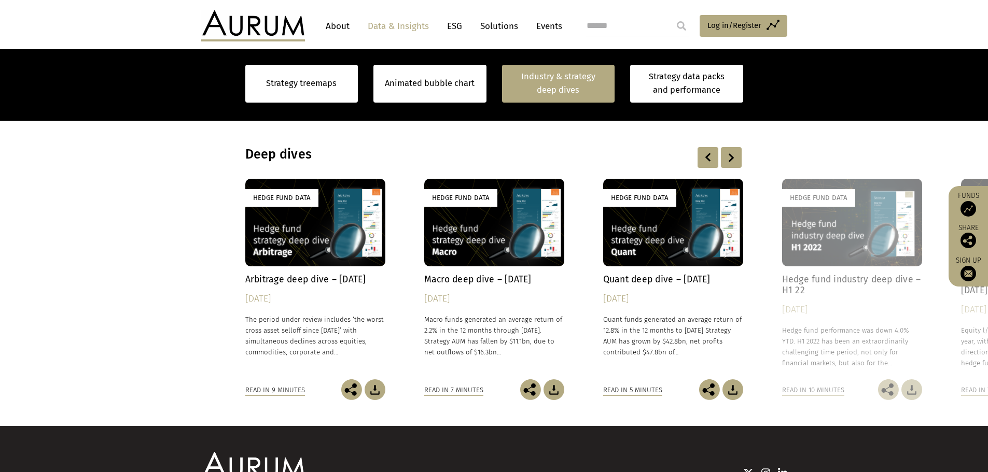
click at [730, 156] on div at bounding box center [731, 157] width 21 height 21
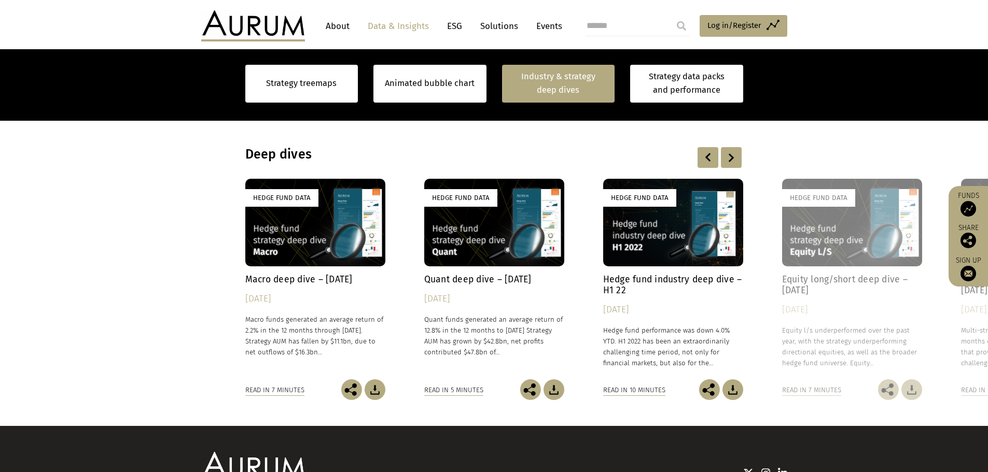
click at [730, 389] on img at bounding box center [732, 389] width 21 height 21
click at [732, 156] on div at bounding box center [731, 157] width 21 height 21
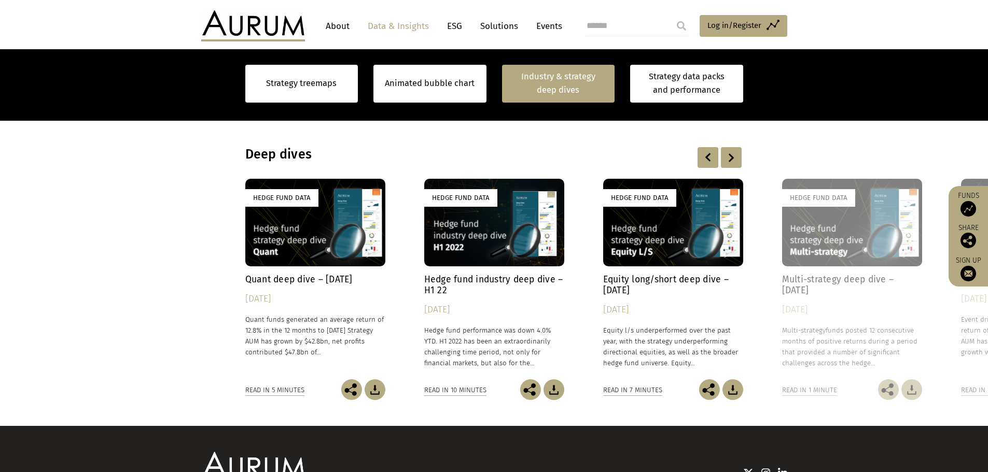
click at [732, 156] on div at bounding box center [731, 157] width 21 height 21
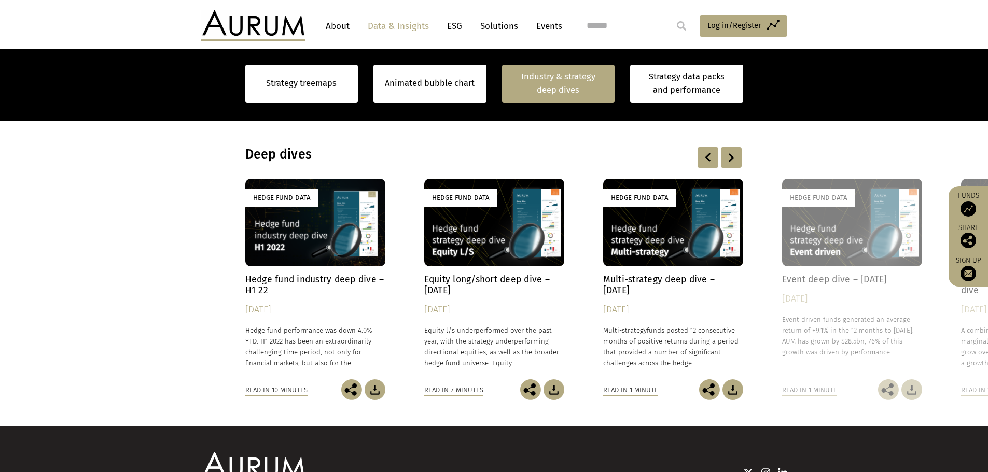
click at [732, 156] on div at bounding box center [731, 157] width 21 height 21
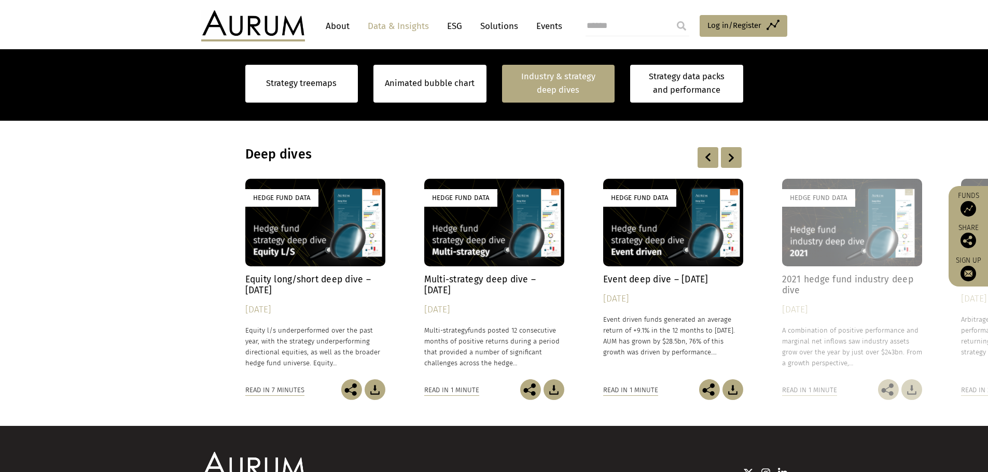
click at [732, 156] on div at bounding box center [731, 157] width 21 height 21
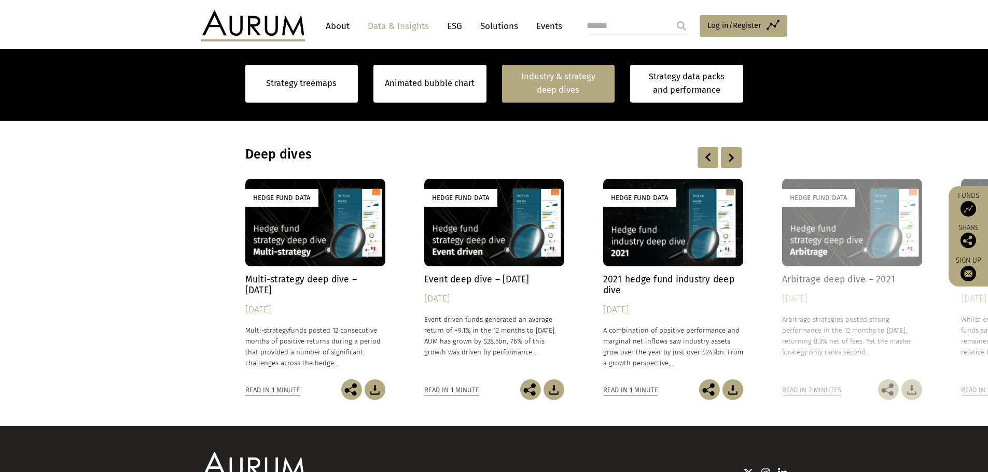
click at [728, 394] on img at bounding box center [732, 389] width 21 height 21
